Goal: Task Accomplishment & Management: Manage account settings

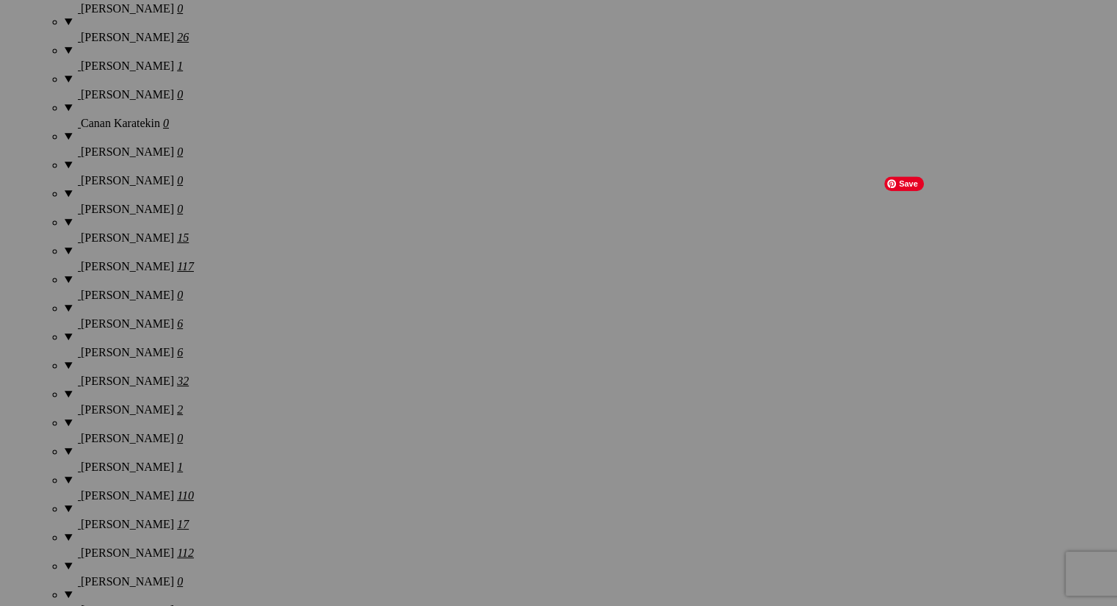
scroll to position [1423, 0]
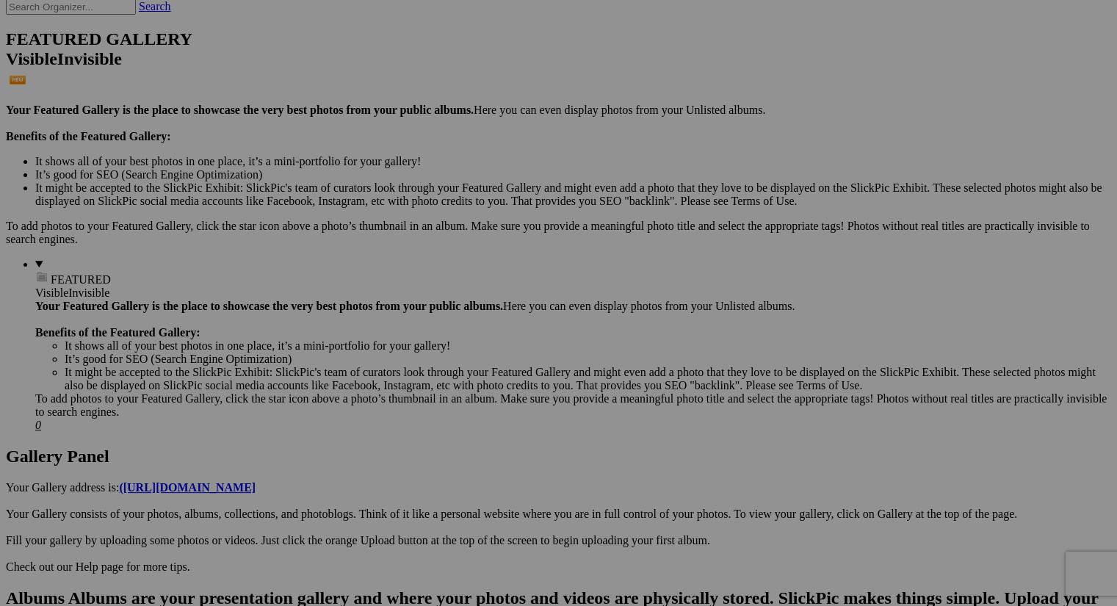
scroll to position [471, 0]
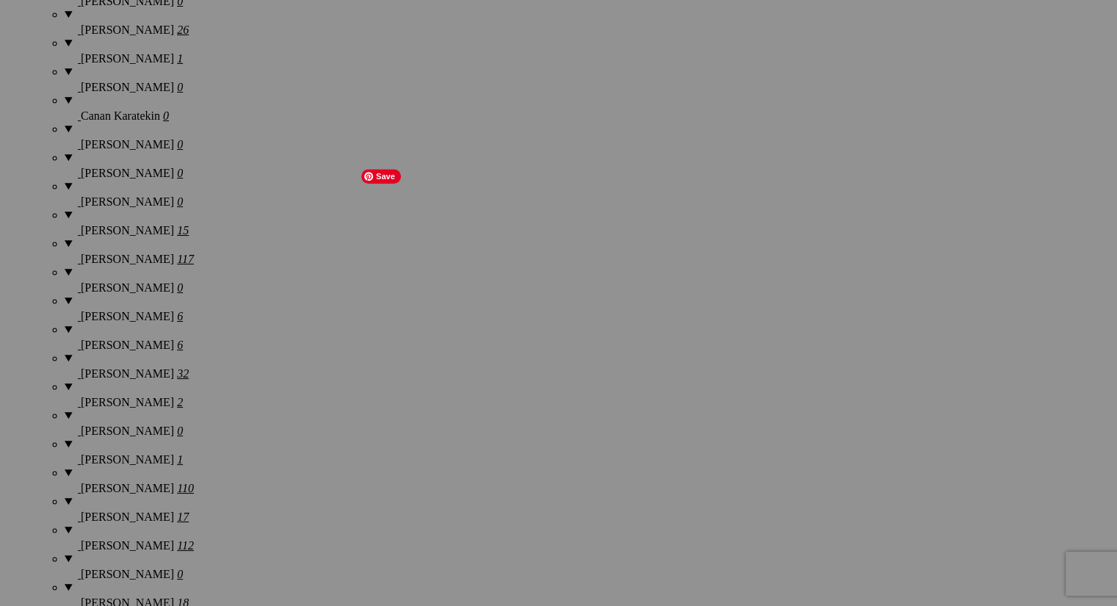
scroll to position [1430, 0]
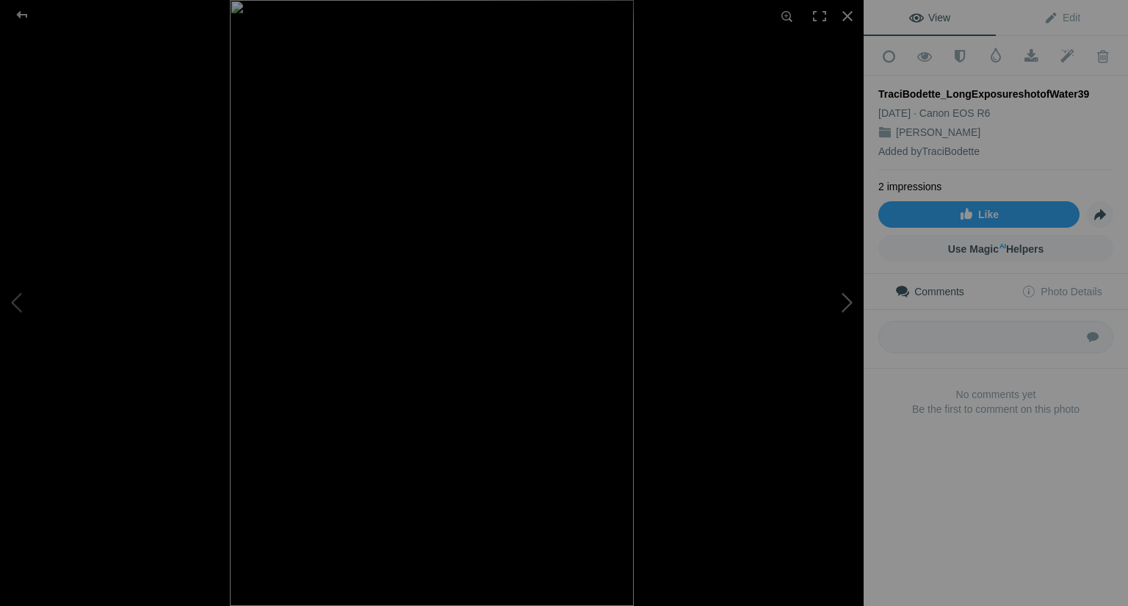
click at [846, 297] on button at bounding box center [808, 303] width 110 height 218
click at [19, 314] on button at bounding box center [55, 303] width 110 height 218
click at [15, 302] on button at bounding box center [55, 303] width 110 height 218
click at [974, 217] on link "Like" at bounding box center [978, 214] width 201 height 26
click at [847, 303] on button at bounding box center [808, 303] width 110 height 218
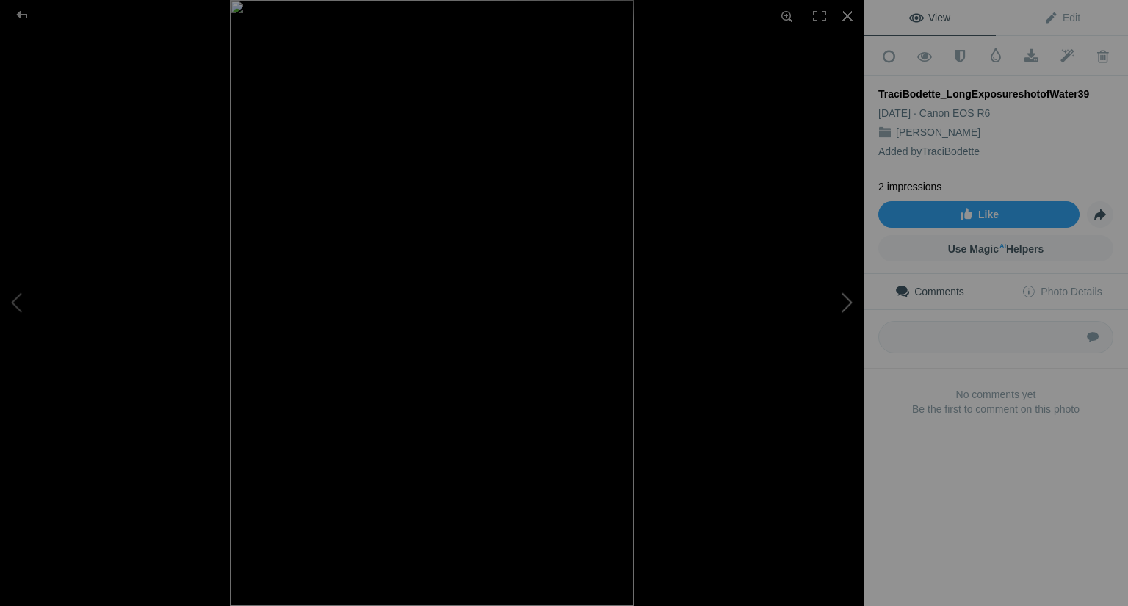
click at [847, 303] on button at bounding box center [808, 303] width 110 height 218
click at [1087, 62] on span at bounding box center [1103, 56] width 36 height 15
click at [1092, 55] on span at bounding box center [1103, 56] width 36 height 15
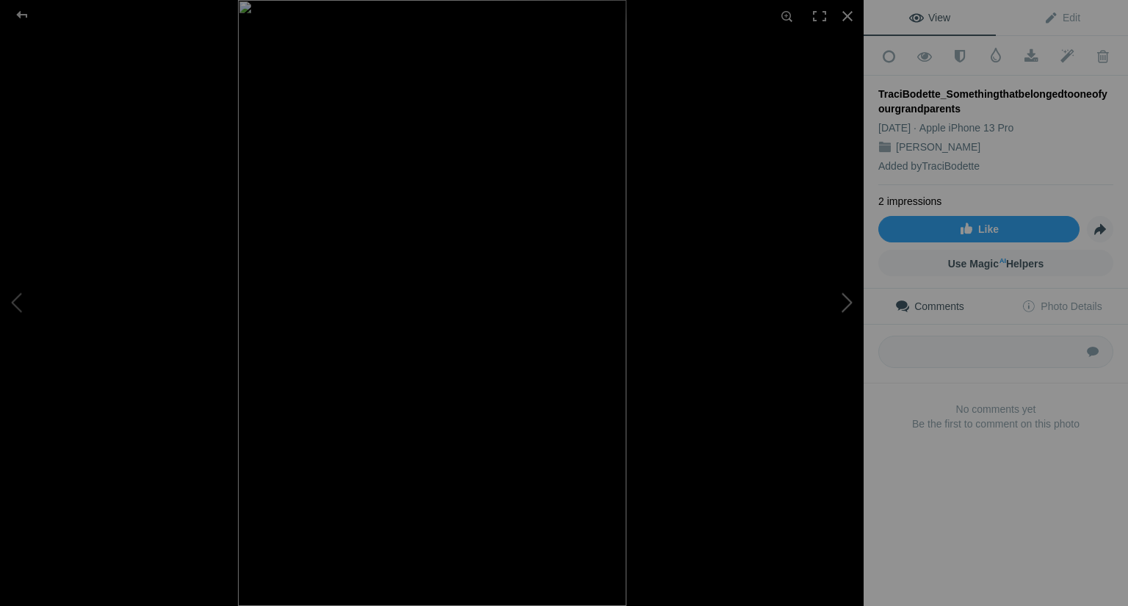
click at [837, 306] on button at bounding box center [808, 303] width 110 height 218
click at [977, 223] on span "Like" at bounding box center [979, 229] width 40 height 12
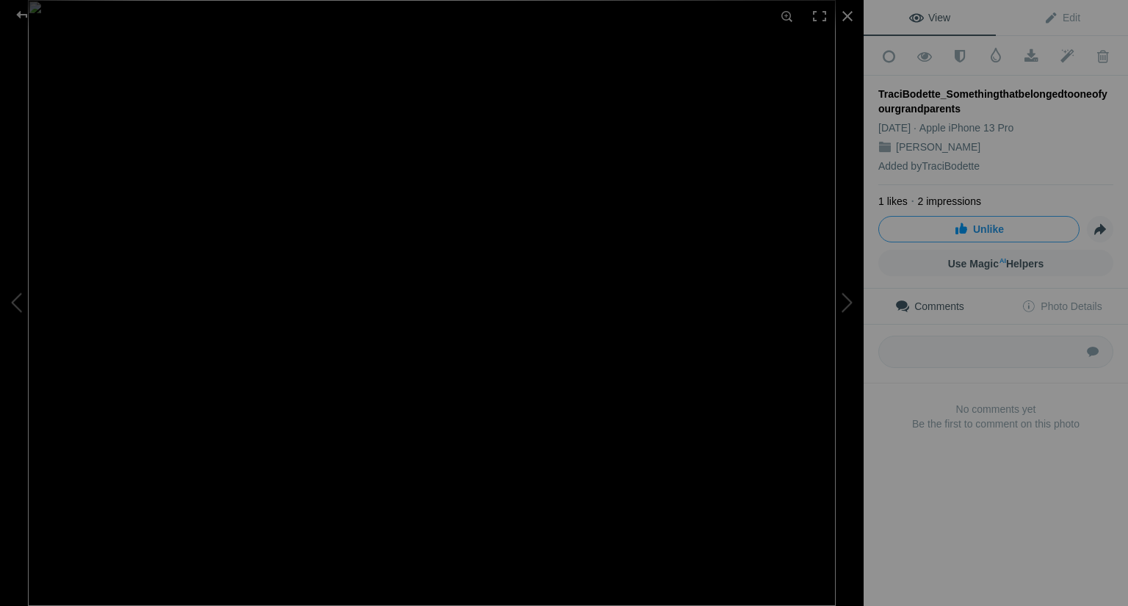
click at [929, 303] on span "Comments" at bounding box center [929, 306] width 69 height 12
click at [916, 352] on textarea at bounding box center [995, 352] width 235 height 32
type textarea "Love these!"
click at [846, 307] on button at bounding box center [808, 303] width 110 height 218
click at [848, 301] on button at bounding box center [808, 303] width 110 height 218
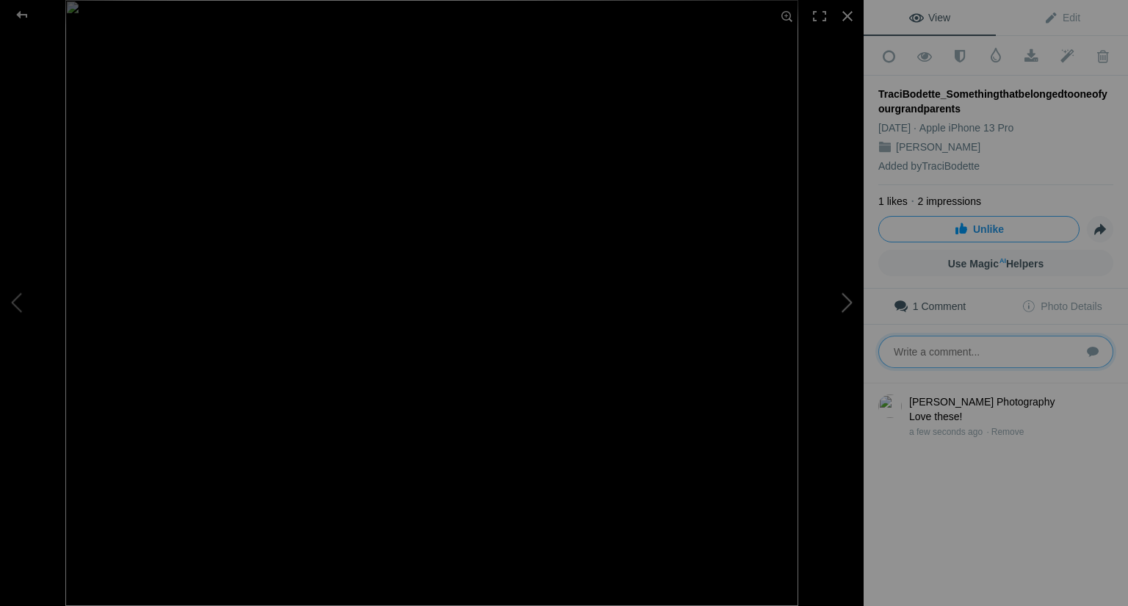
click at [847, 300] on button at bounding box center [808, 303] width 110 height 218
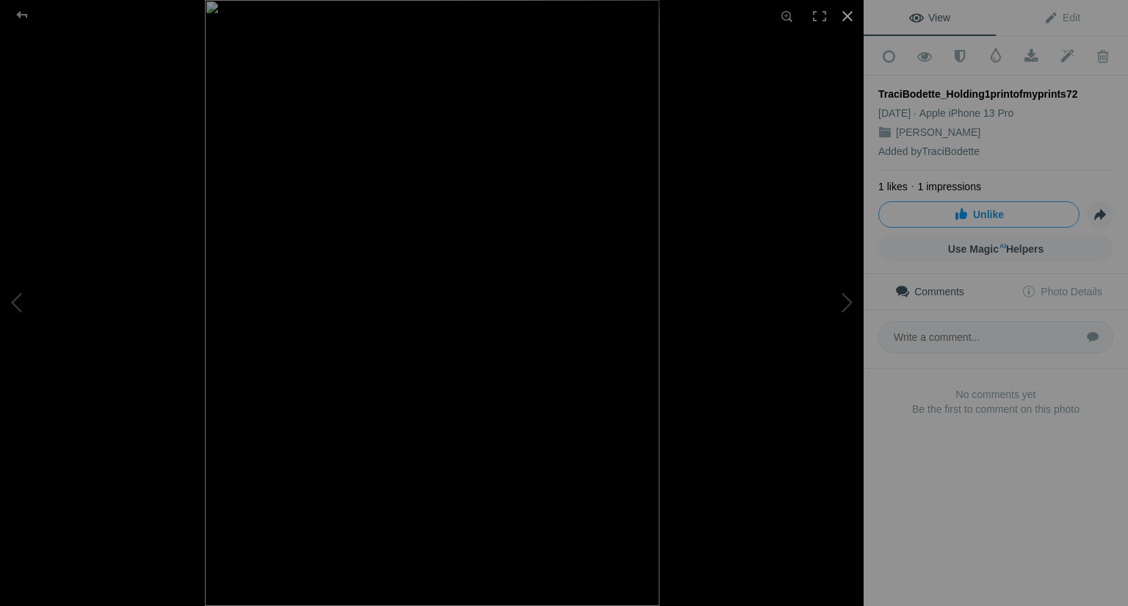
click at [850, 18] on div at bounding box center [847, 16] width 32 height 32
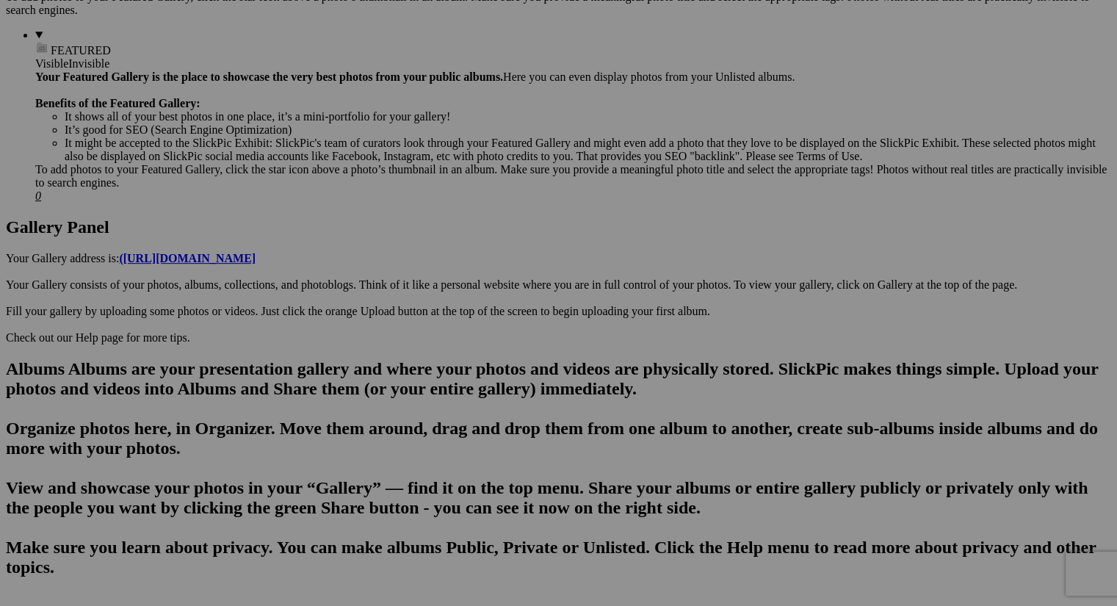
scroll to position [593, 0]
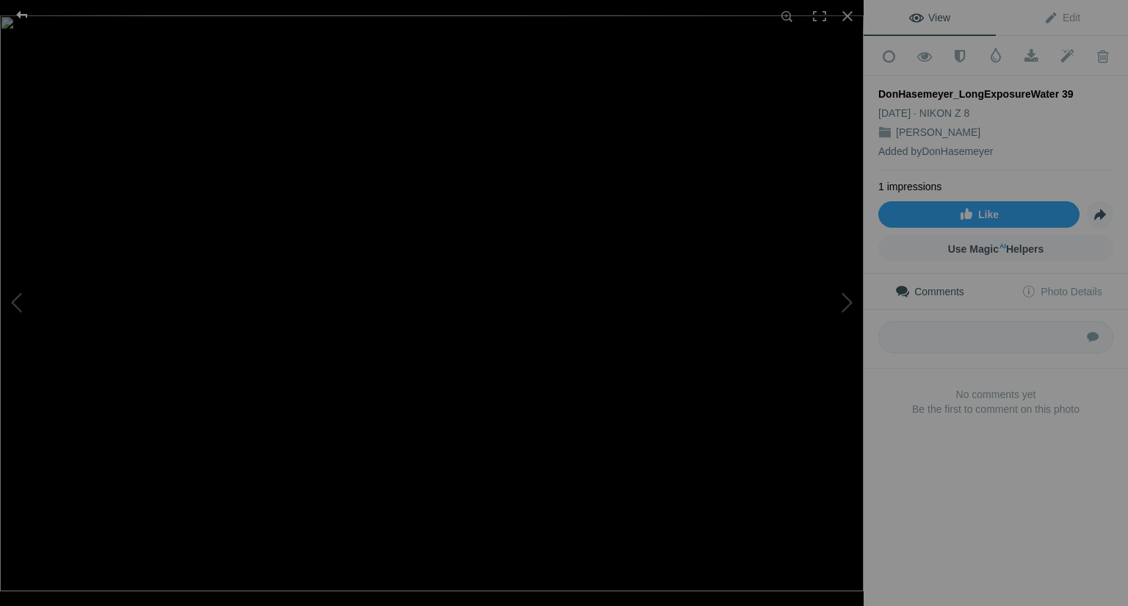
click at [22, 19] on div at bounding box center [22, 14] width 53 height 29
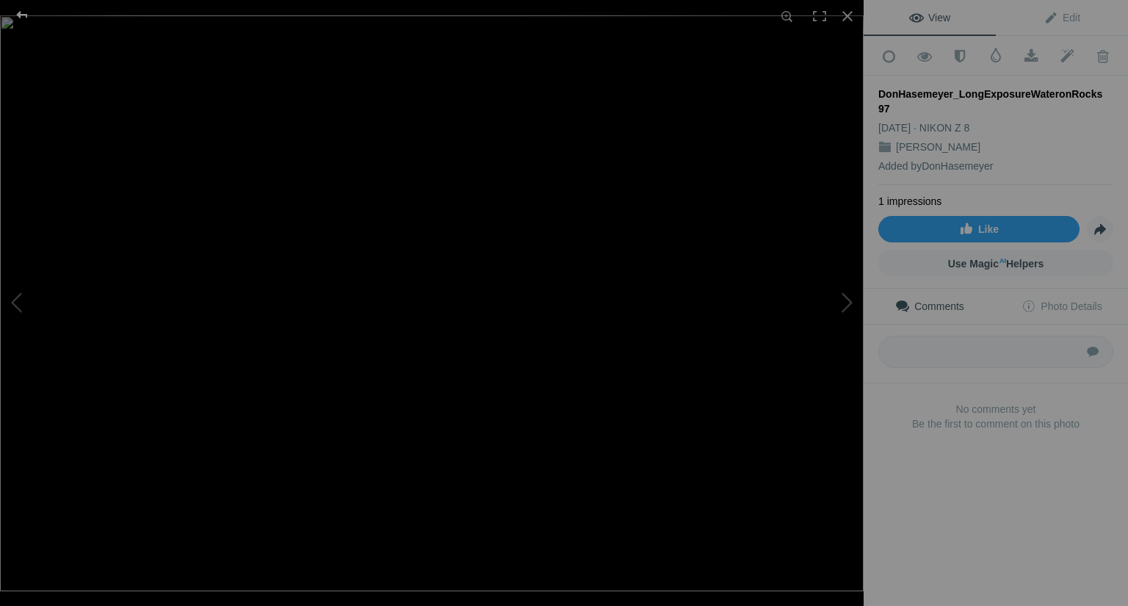
click at [24, 18] on div at bounding box center [22, 14] width 53 height 29
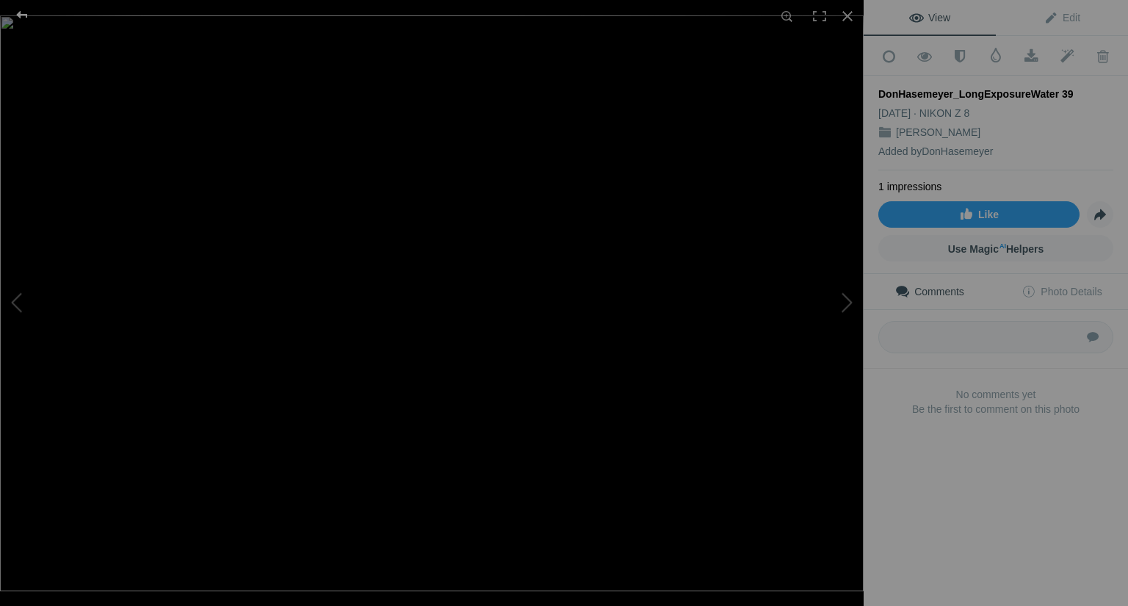
click at [16, 12] on div at bounding box center [22, 14] width 53 height 29
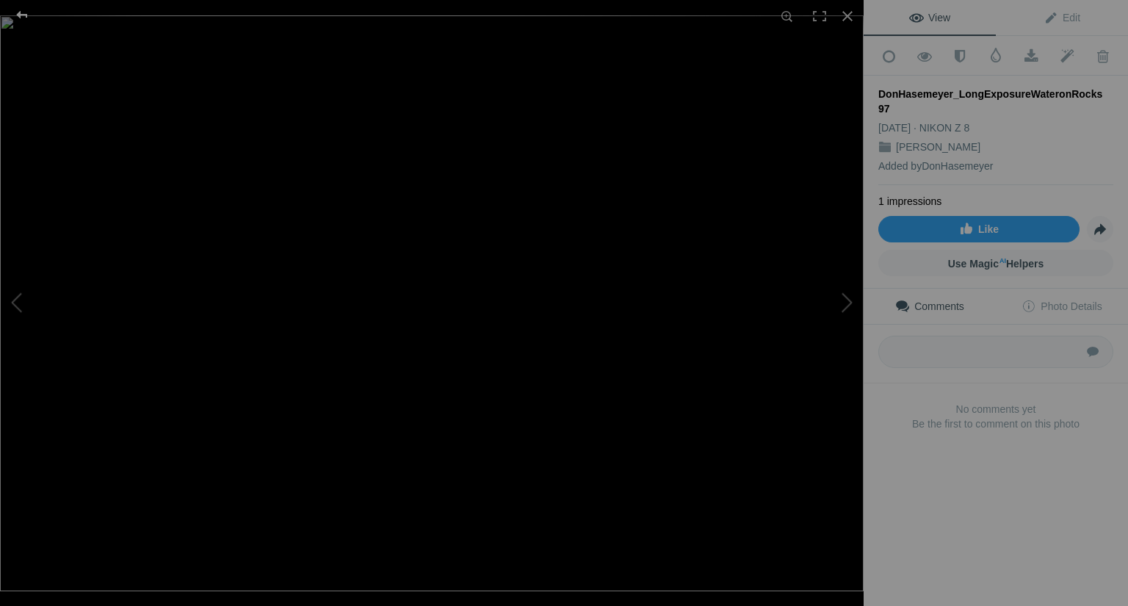
click at [18, 15] on div at bounding box center [22, 14] width 53 height 29
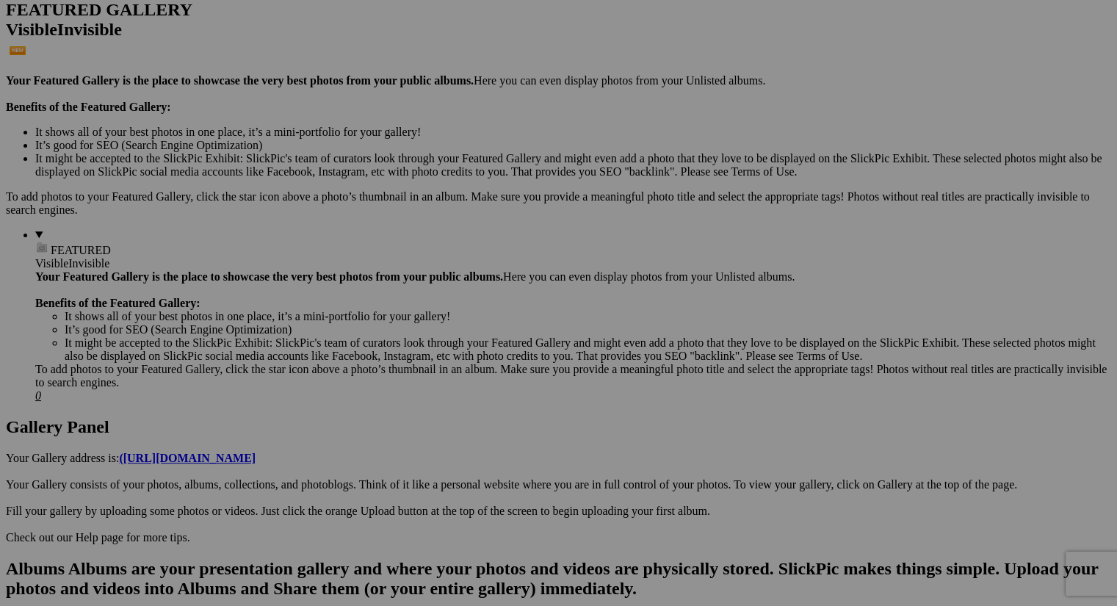
scroll to position [402, 0]
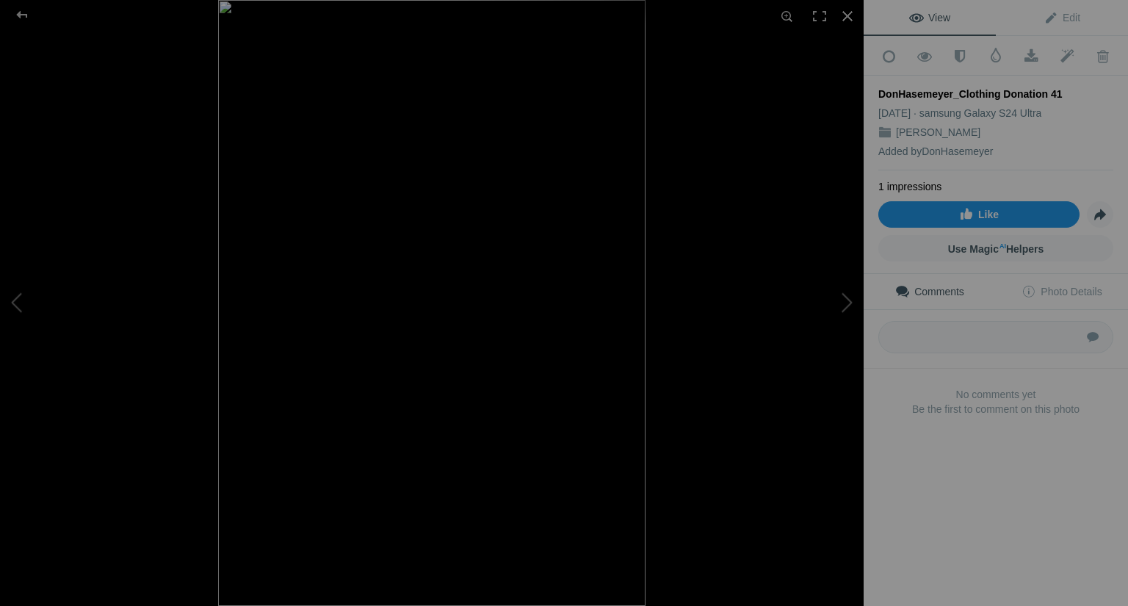
click at [949, 211] on link "Like" at bounding box center [978, 214] width 201 height 26
click at [18, 16] on div at bounding box center [22, 14] width 53 height 29
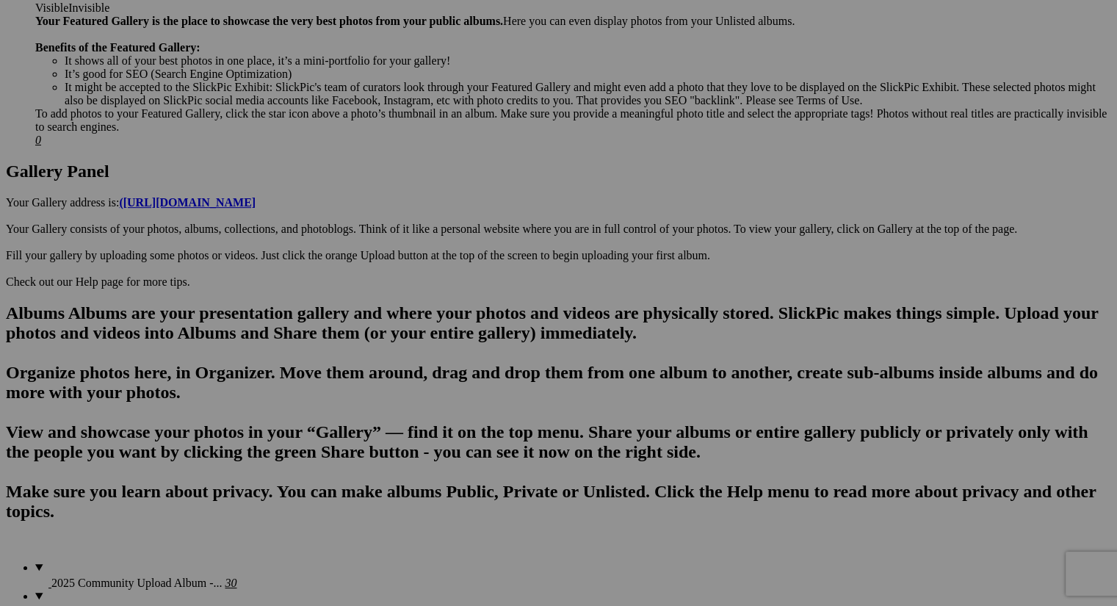
scroll to position [647, 0]
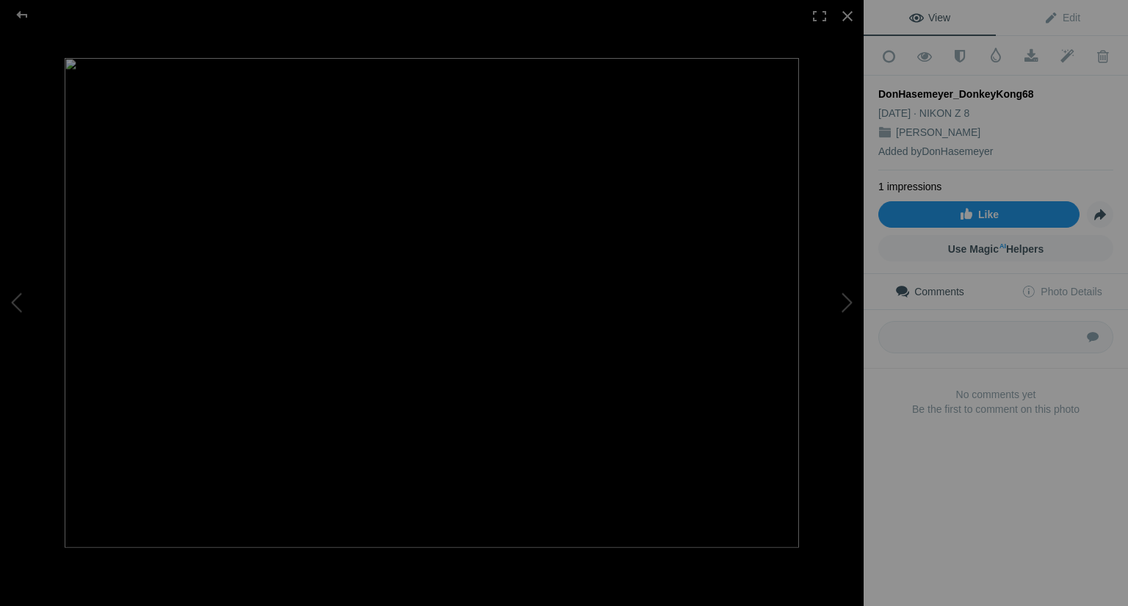
click at [960, 213] on span "Like" at bounding box center [979, 215] width 40 height 12
click at [18, 15] on div at bounding box center [22, 14] width 53 height 29
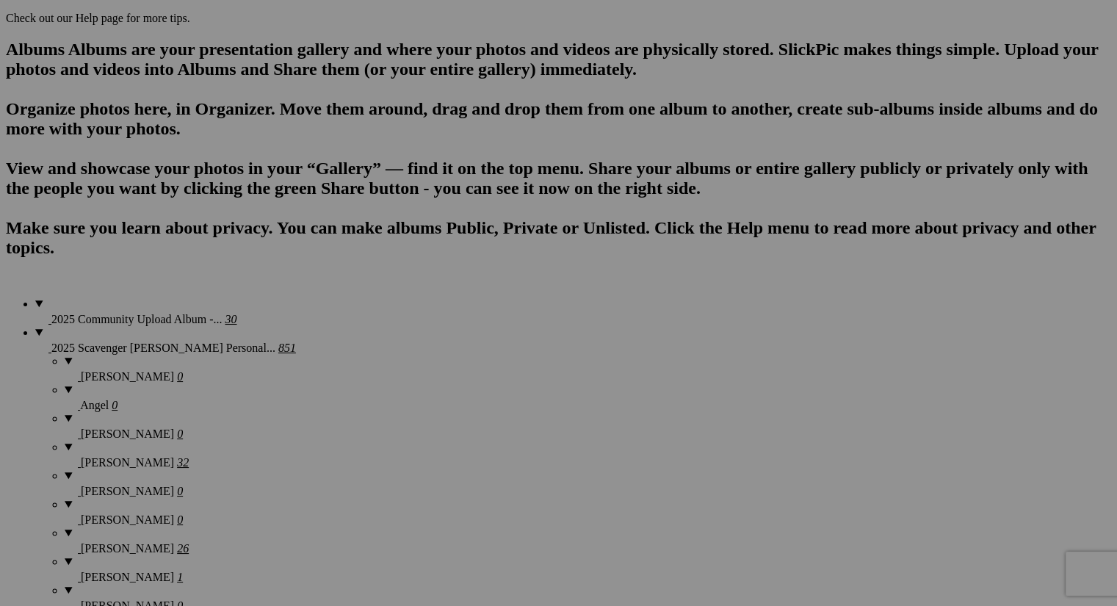
scroll to position [912, 0]
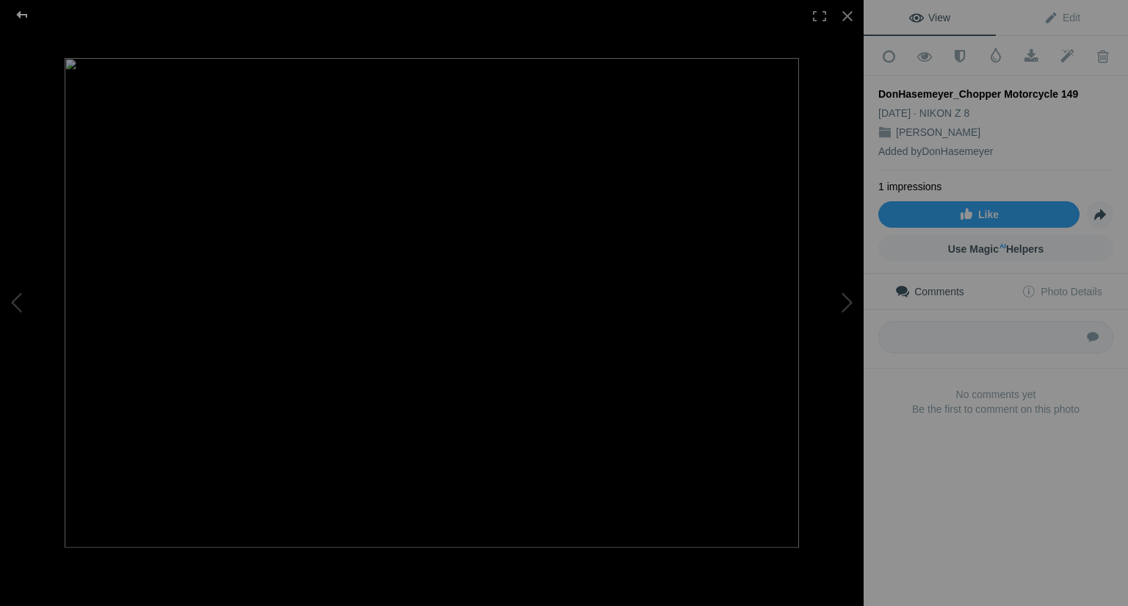
click at [26, 14] on div at bounding box center [22, 14] width 53 height 29
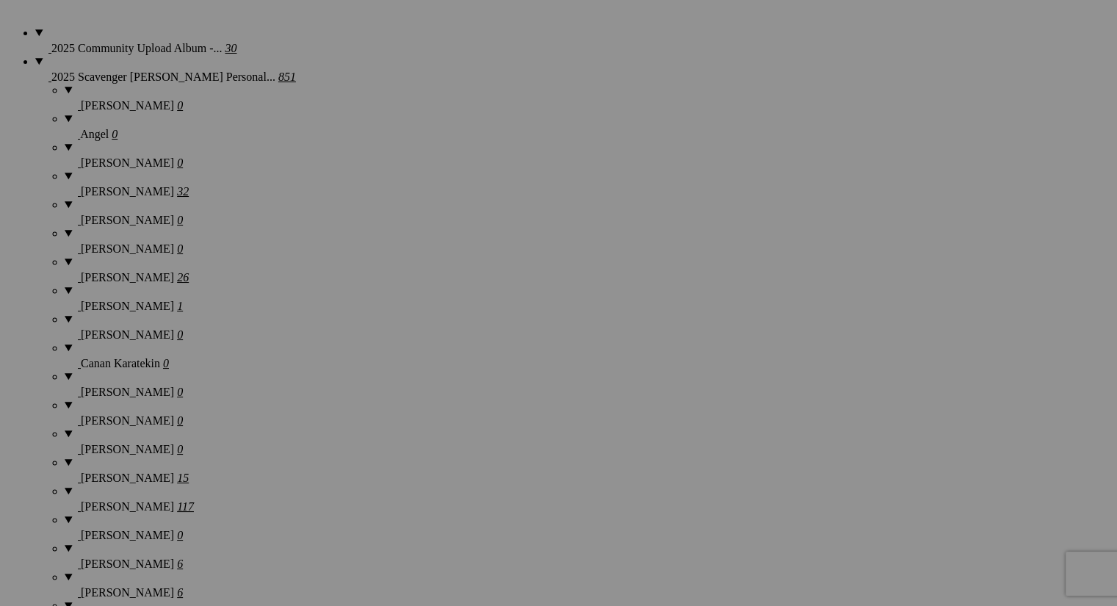
scroll to position [1185, 0]
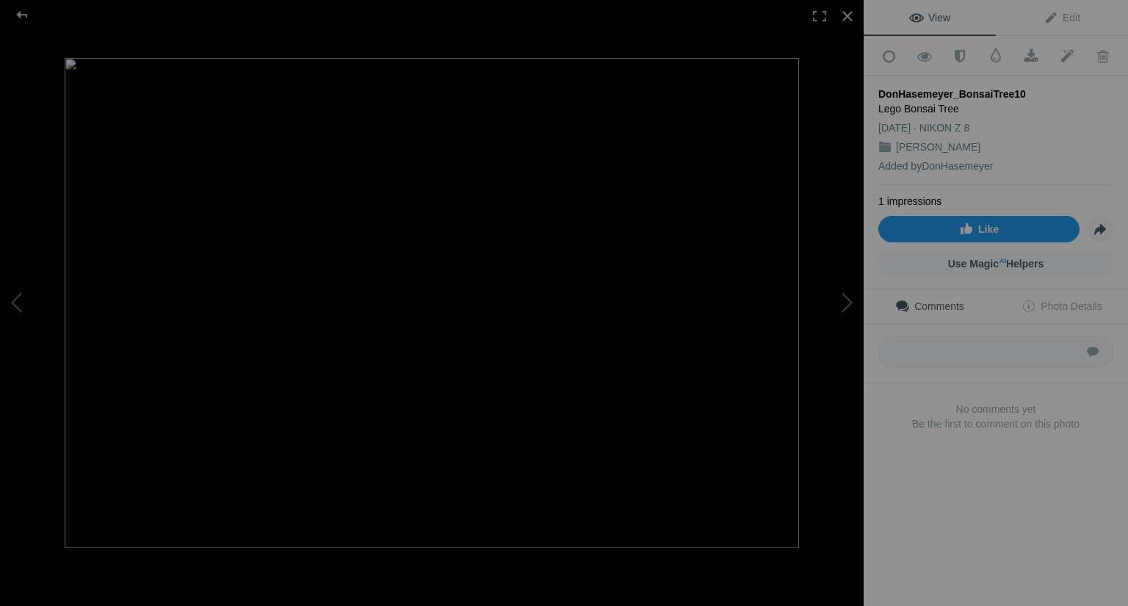
click at [959, 225] on span "Like" at bounding box center [979, 229] width 40 height 12
click at [18, 11] on div at bounding box center [22, 14] width 53 height 29
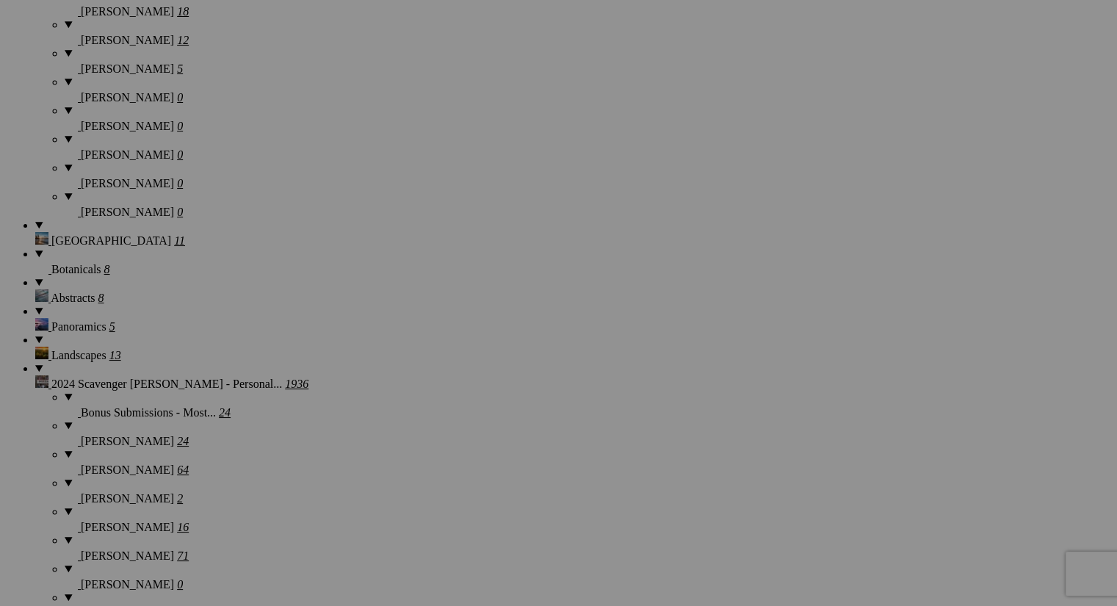
scroll to position [2883, 0]
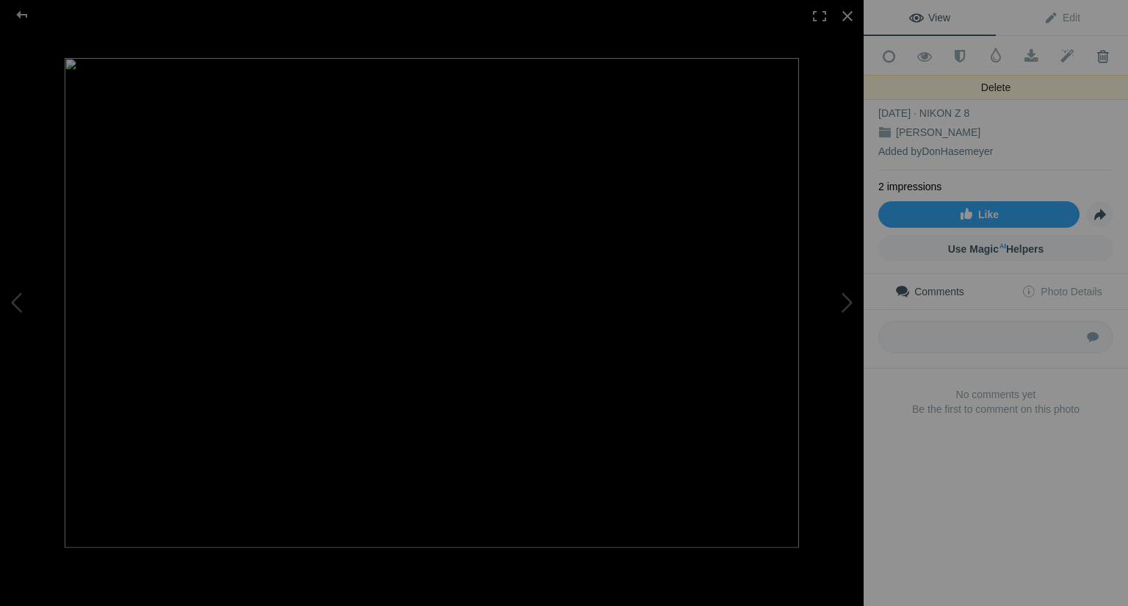
click at [1093, 59] on span at bounding box center [1103, 56] width 36 height 15
click at [1046, 87] on div "DonHasemeyer_RocksUnderWater103" at bounding box center [995, 94] width 235 height 15
click at [1089, 63] on link "Click to Confirm Deletion" at bounding box center [1103, 55] width 36 height 37
click at [23, 10] on div at bounding box center [22, 14] width 53 height 29
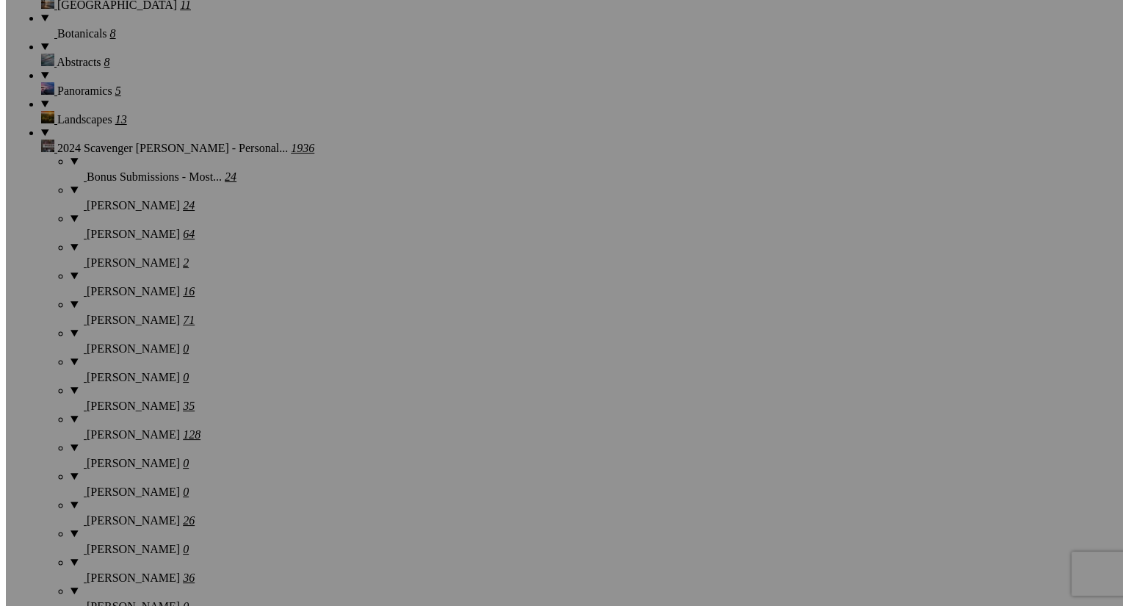
scroll to position [3118, 0]
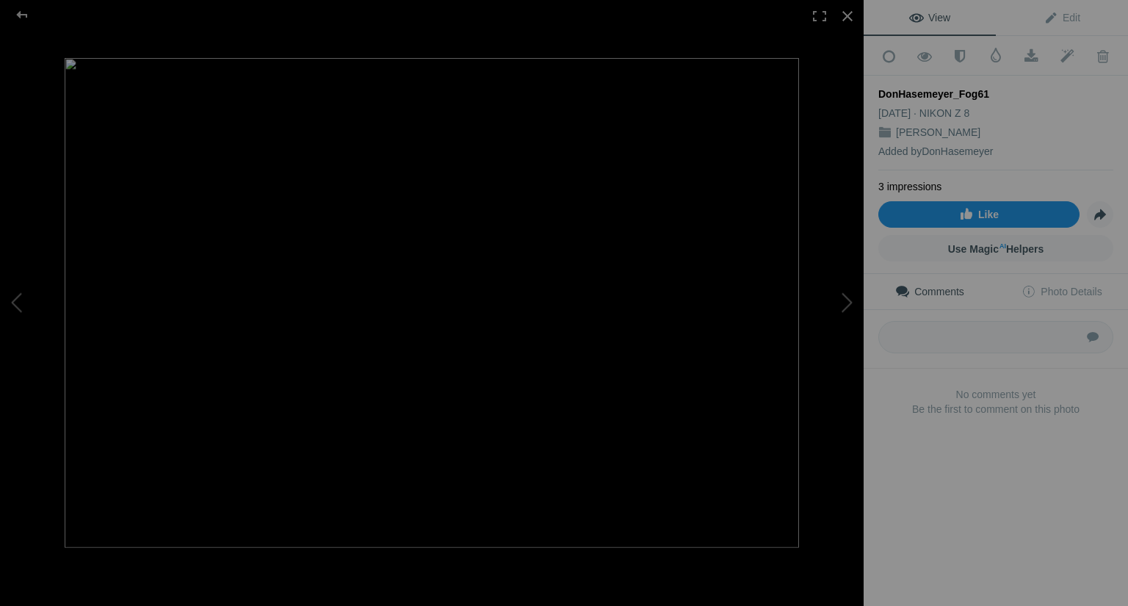
click at [940, 212] on link "Like" at bounding box center [978, 214] width 201 height 26
